Goal: Information Seeking & Learning: Learn about a topic

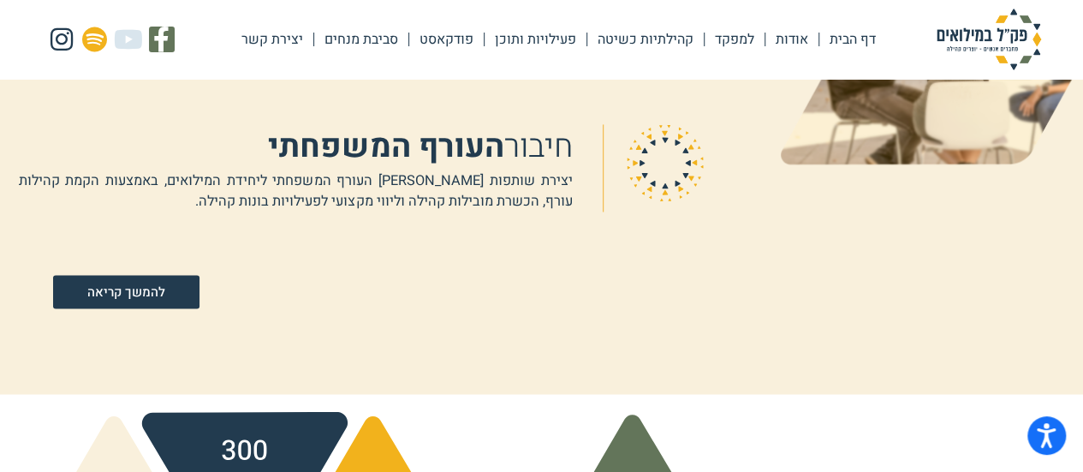
scroll to position [1370, 0]
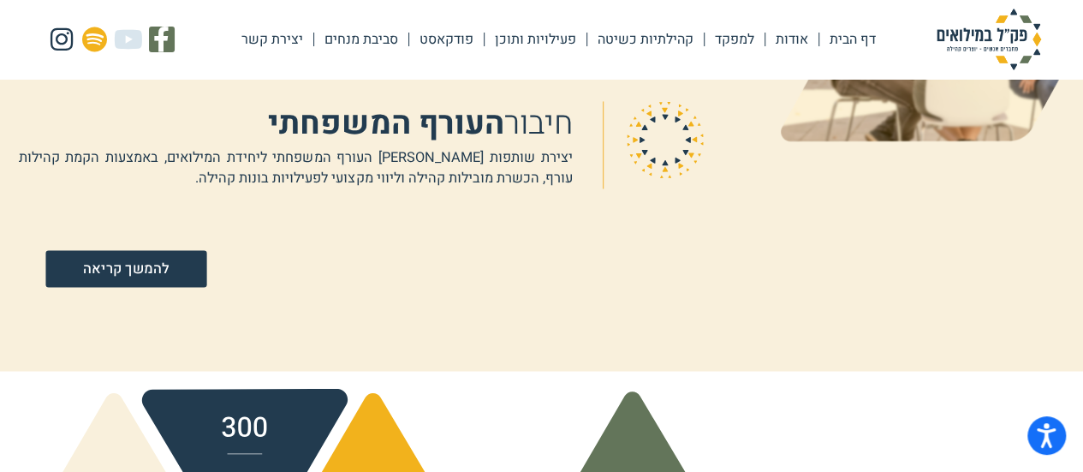
click at [171, 273] on link "להמשך קריאה" at bounding box center [125, 268] width 161 height 37
click at [163, 266] on span "להמשך קריאה" at bounding box center [126, 268] width 86 height 15
click at [120, 276] on span "להמשך קריאה" at bounding box center [126, 268] width 86 height 15
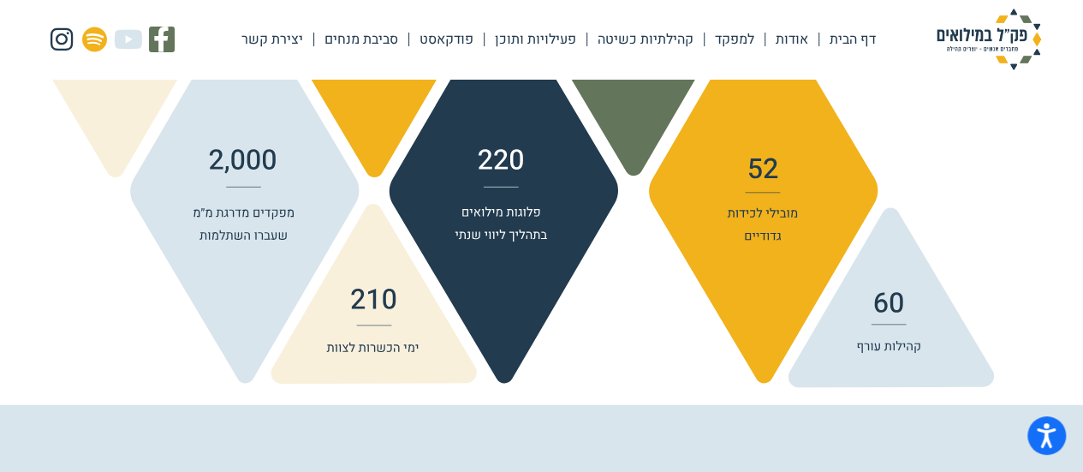
scroll to position [2140, 0]
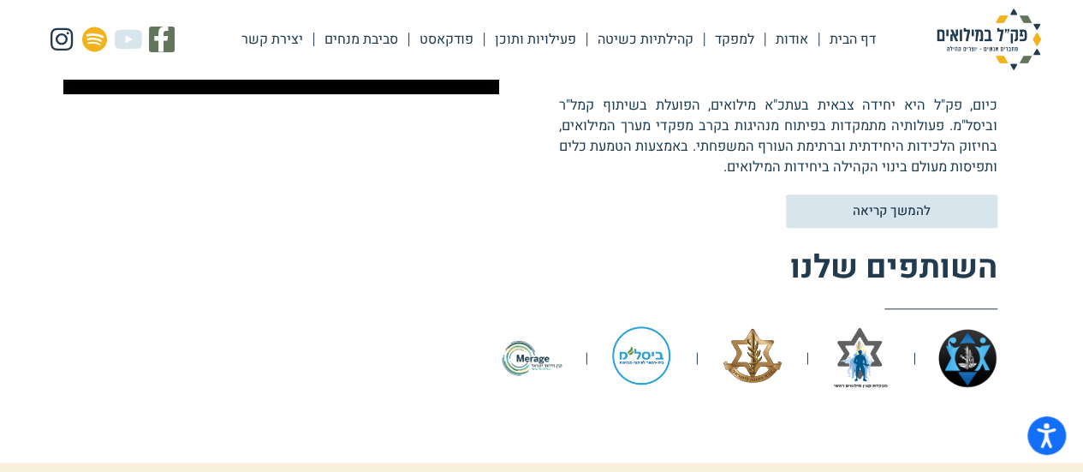
scroll to position [627, 0]
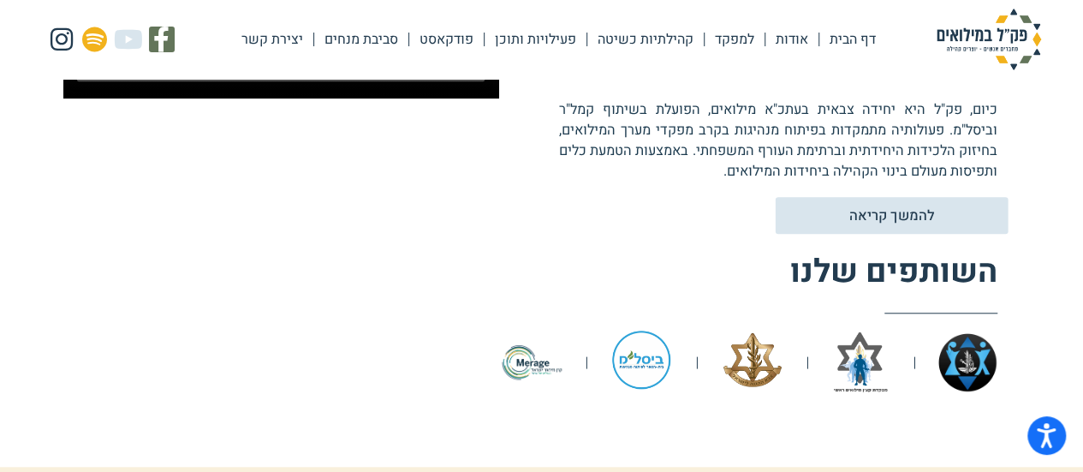
click at [831, 210] on span "להמשך קריאה" at bounding box center [891, 215] width 187 height 15
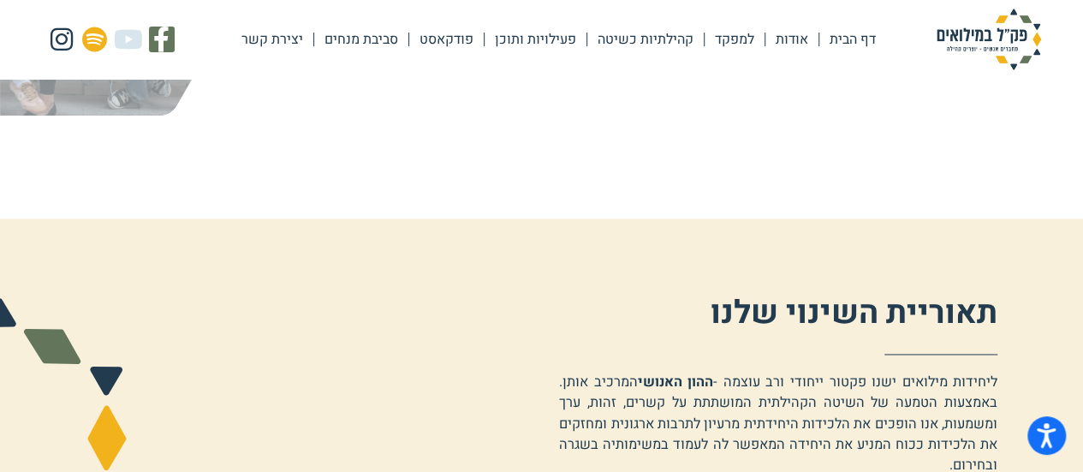
scroll to position [770, 0]
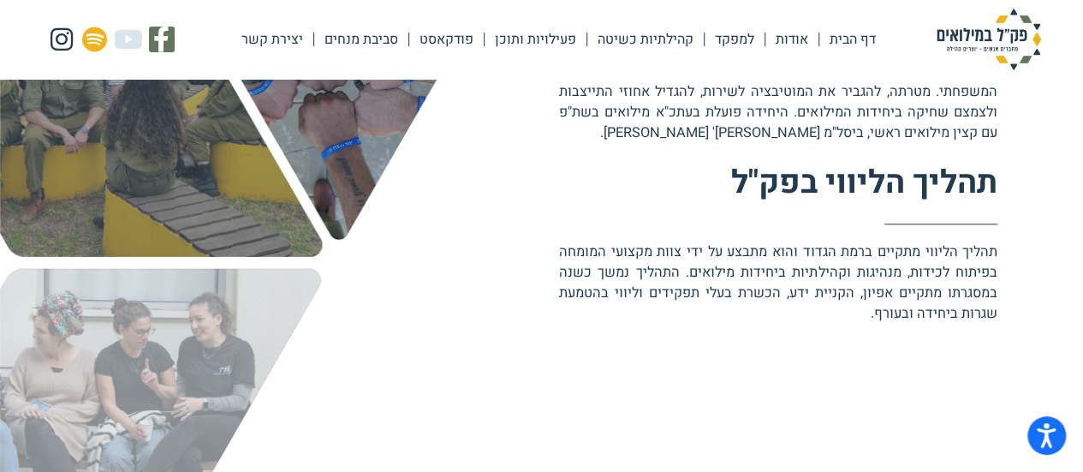
click at [685, 42] on link "קהילתיות כשיטה" at bounding box center [645, 39] width 116 height 39
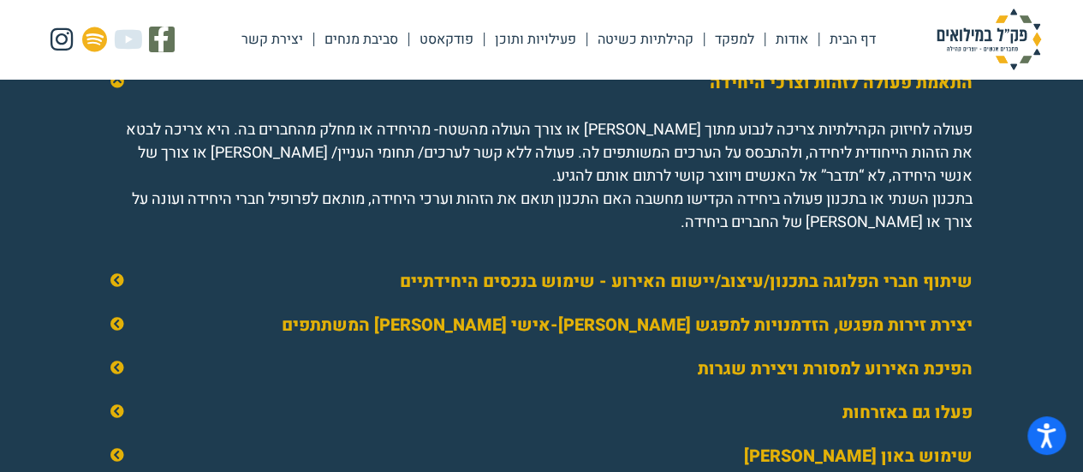
scroll to position [2653, 0]
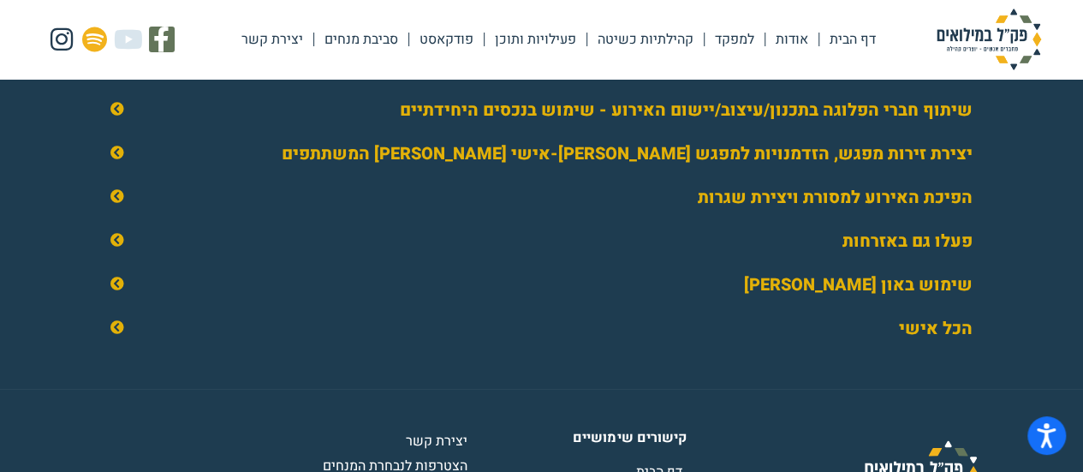
click at [116, 247] on icon at bounding box center [117, 240] width 14 height 14
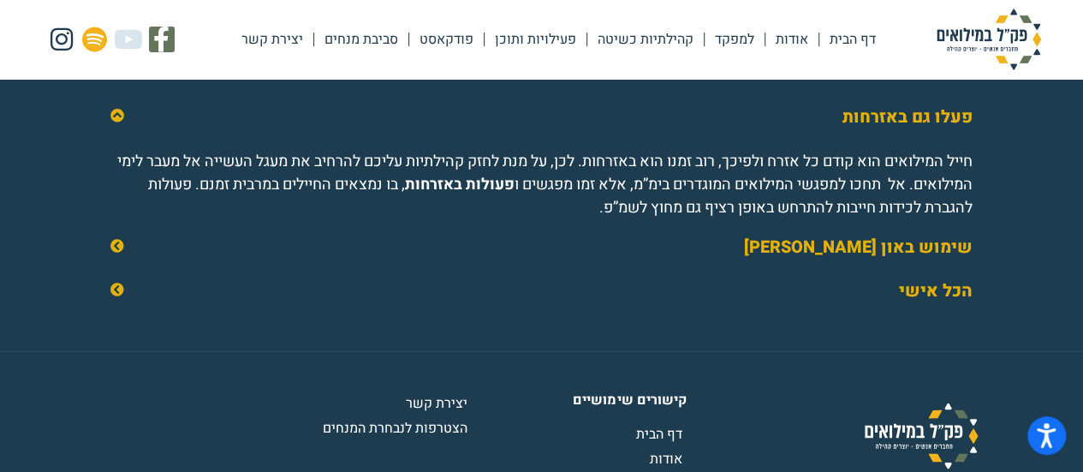
scroll to position [2615, 0]
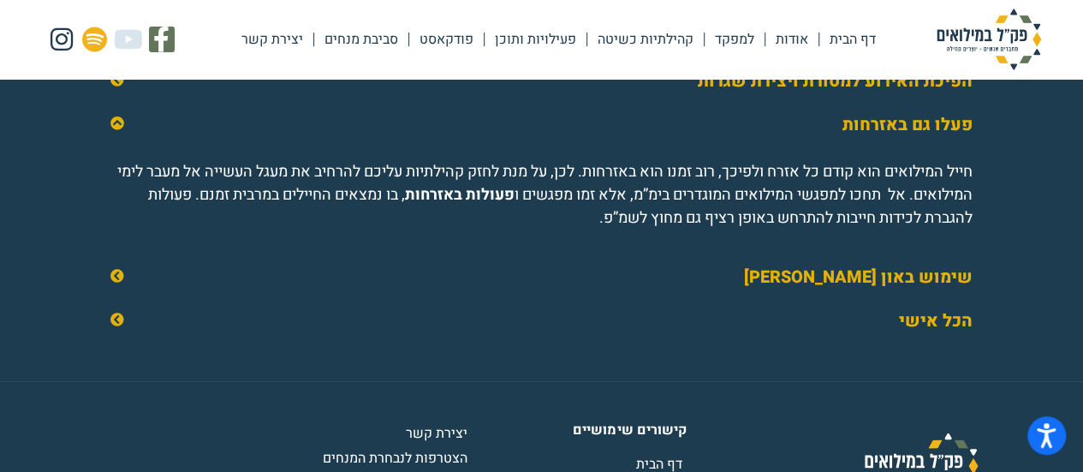
click at [115, 282] on icon at bounding box center [117, 276] width 14 height 14
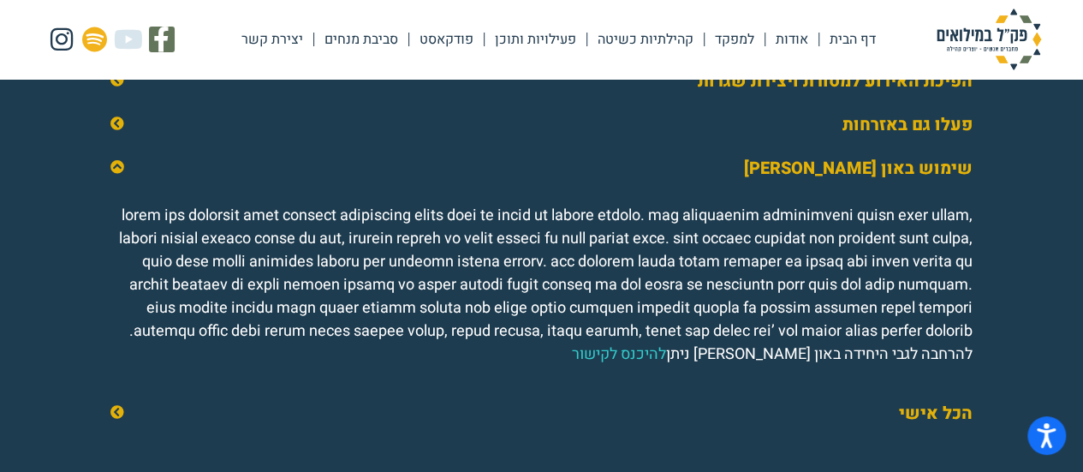
scroll to position [2701, 0]
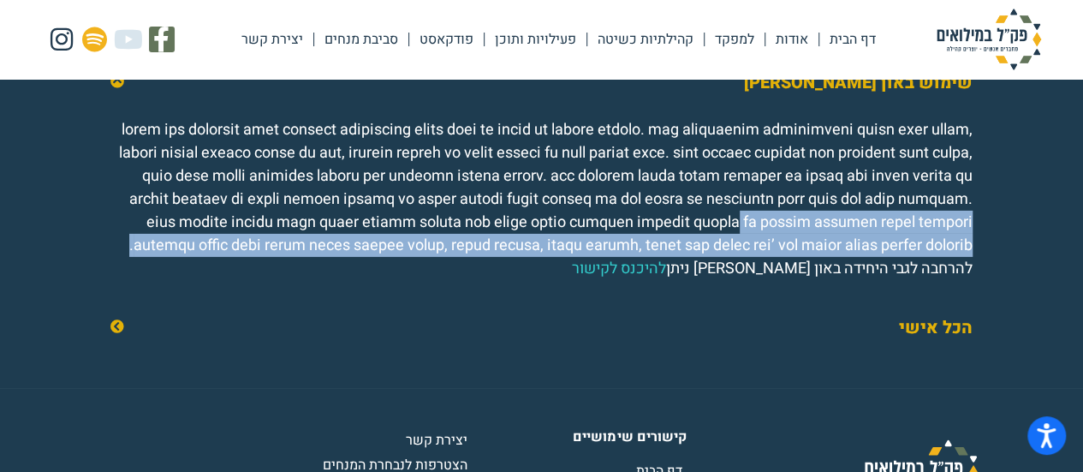
drag, startPoint x: 217, startPoint y: 244, endPoint x: 167, endPoint y: 287, distance: 65.5
click at [167, 280] on p "להרחבה לגבי היחידה באון [PERSON_NAME] ניתן להיכנס לקישור" at bounding box center [541, 199] width 862 height 162
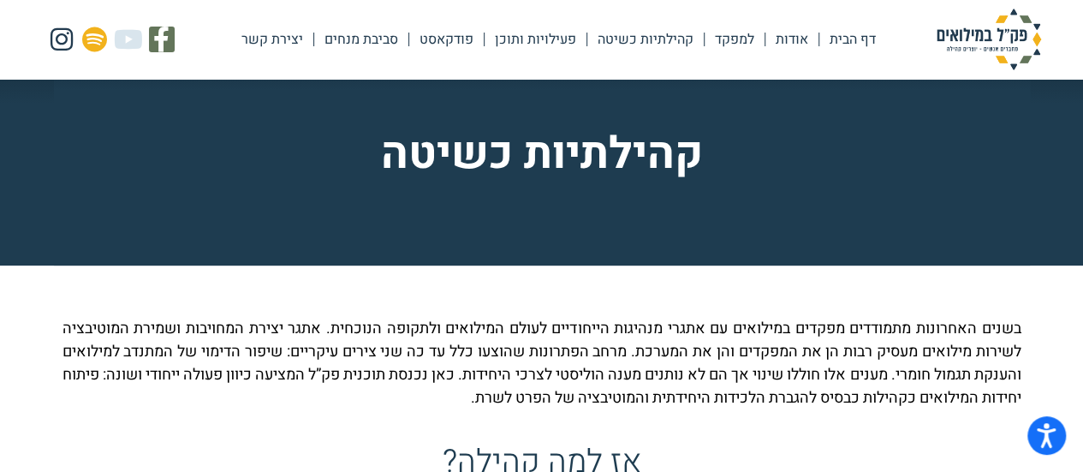
scroll to position [0, 0]
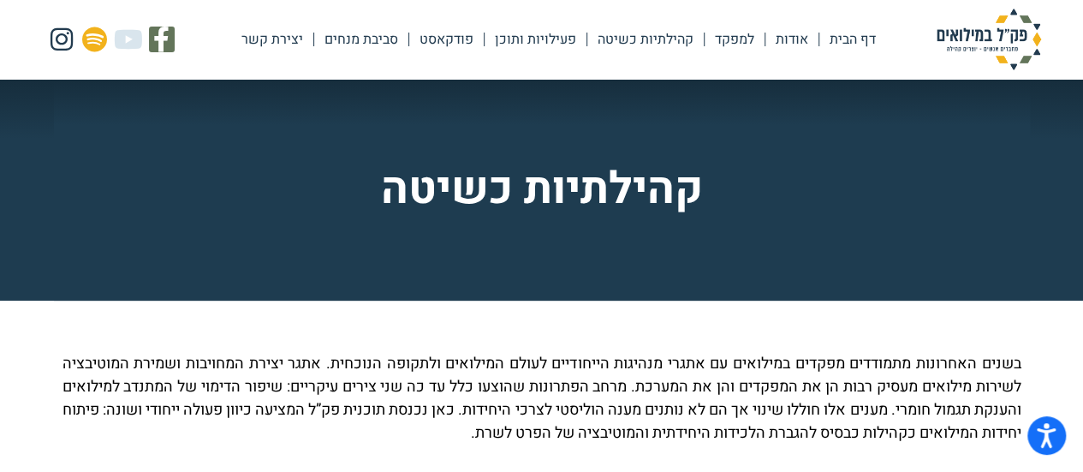
click at [514, 39] on link "פעילויות ותוכן" at bounding box center [535, 39] width 102 height 39
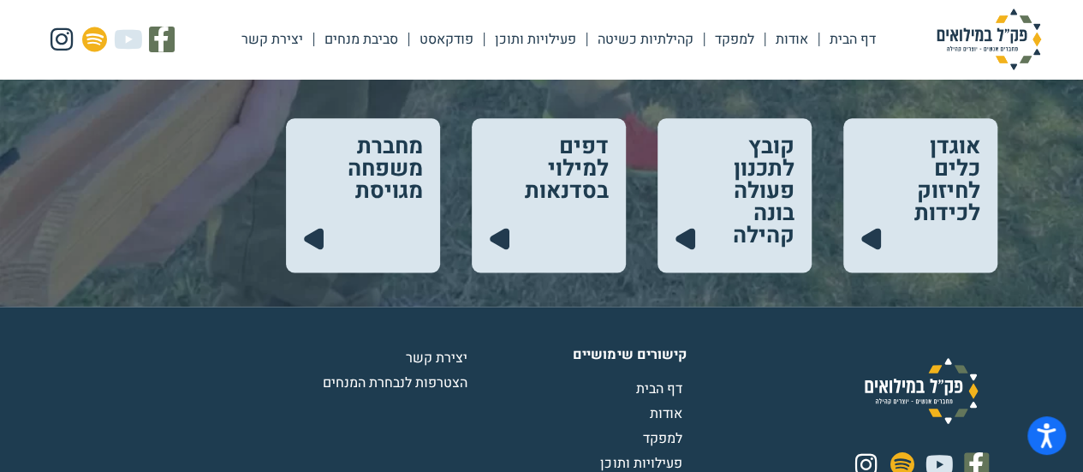
scroll to position [1027, 0]
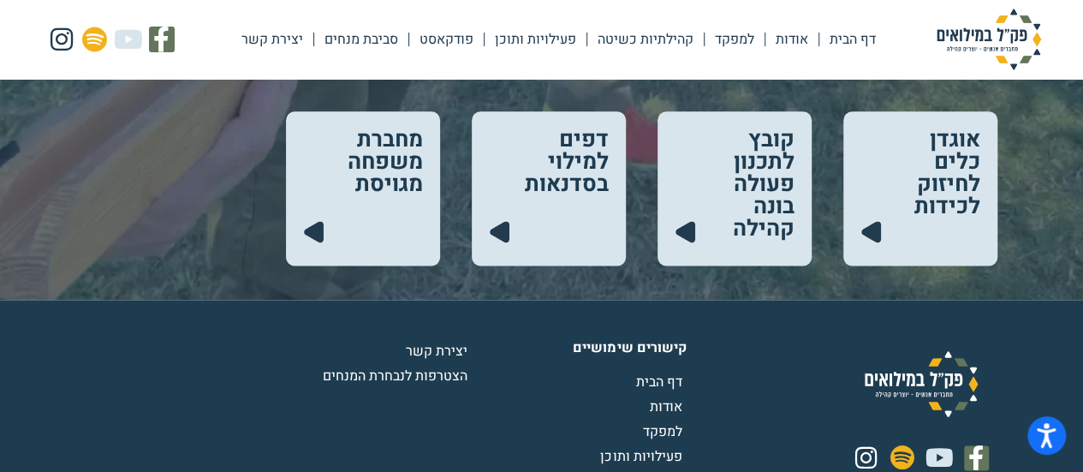
click at [406, 143] on link at bounding box center [363, 188] width 154 height 154
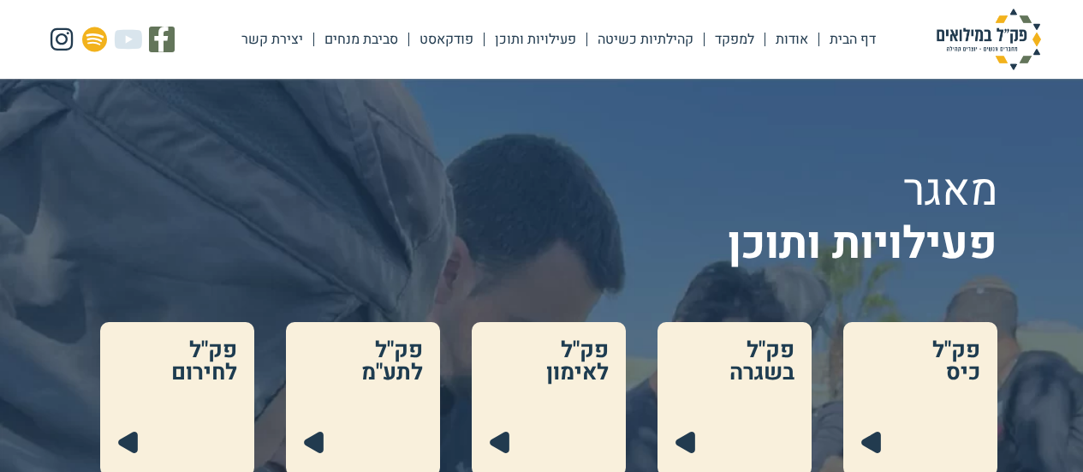
scroll to position [1027, 0]
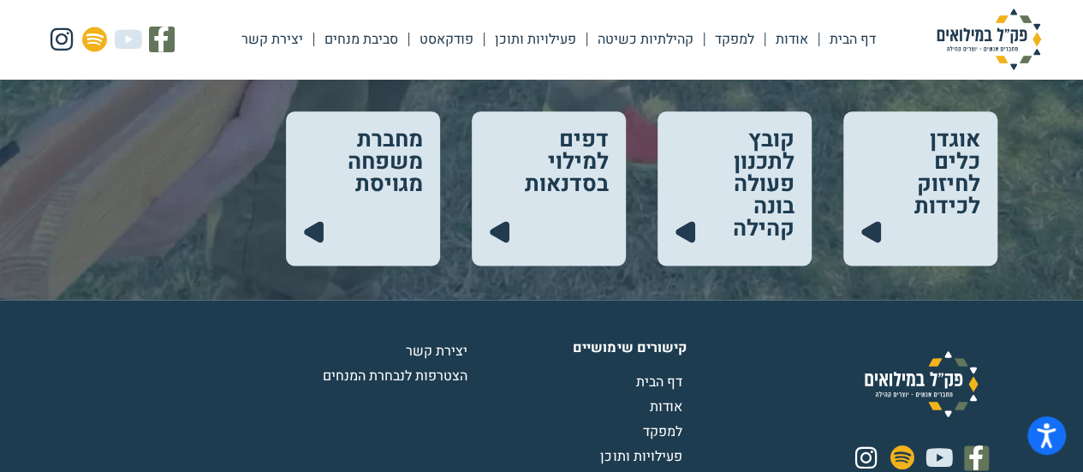
click at [546, 155] on link at bounding box center [549, 188] width 154 height 154
click at [793, 159] on link at bounding box center [734, 188] width 154 height 154
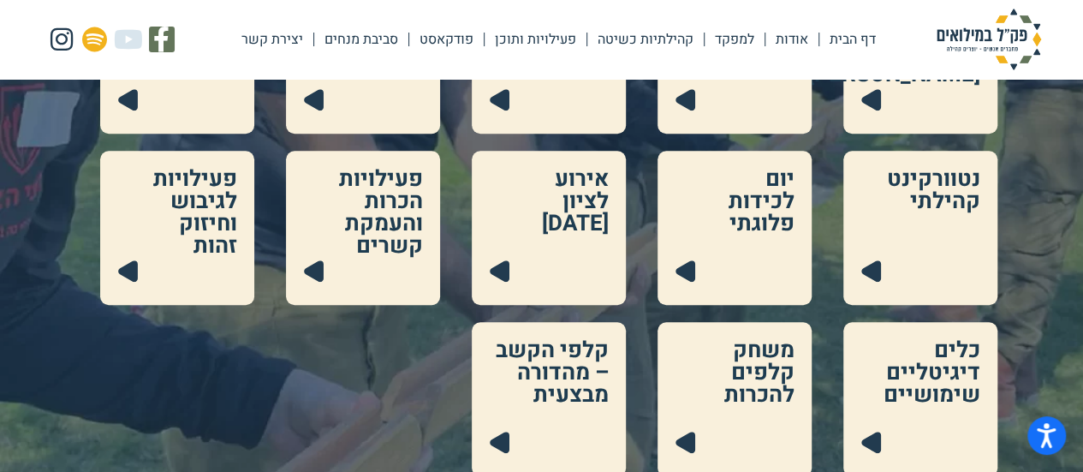
scroll to position [599, 0]
